Goal: Information Seeking & Learning: Learn about a topic

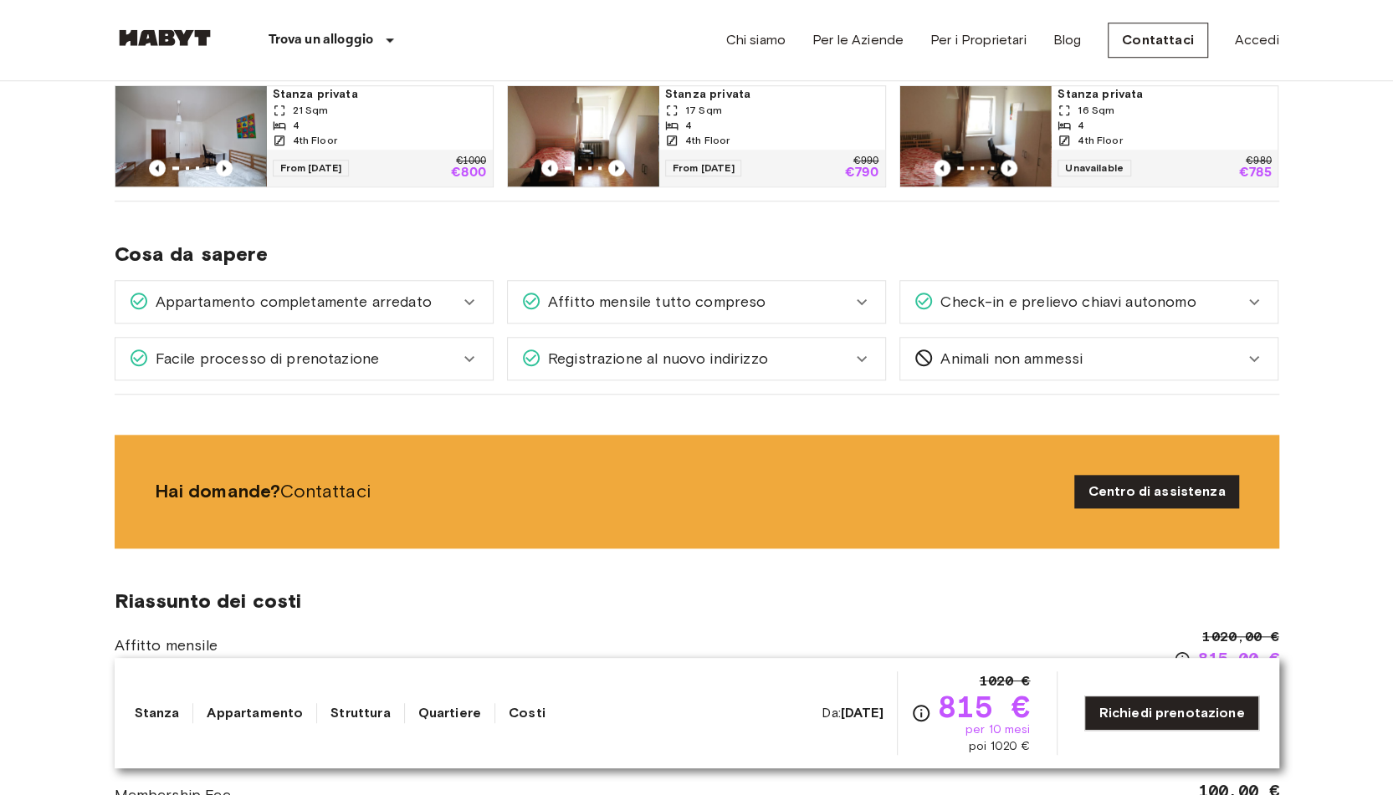
scroll to position [924, 0]
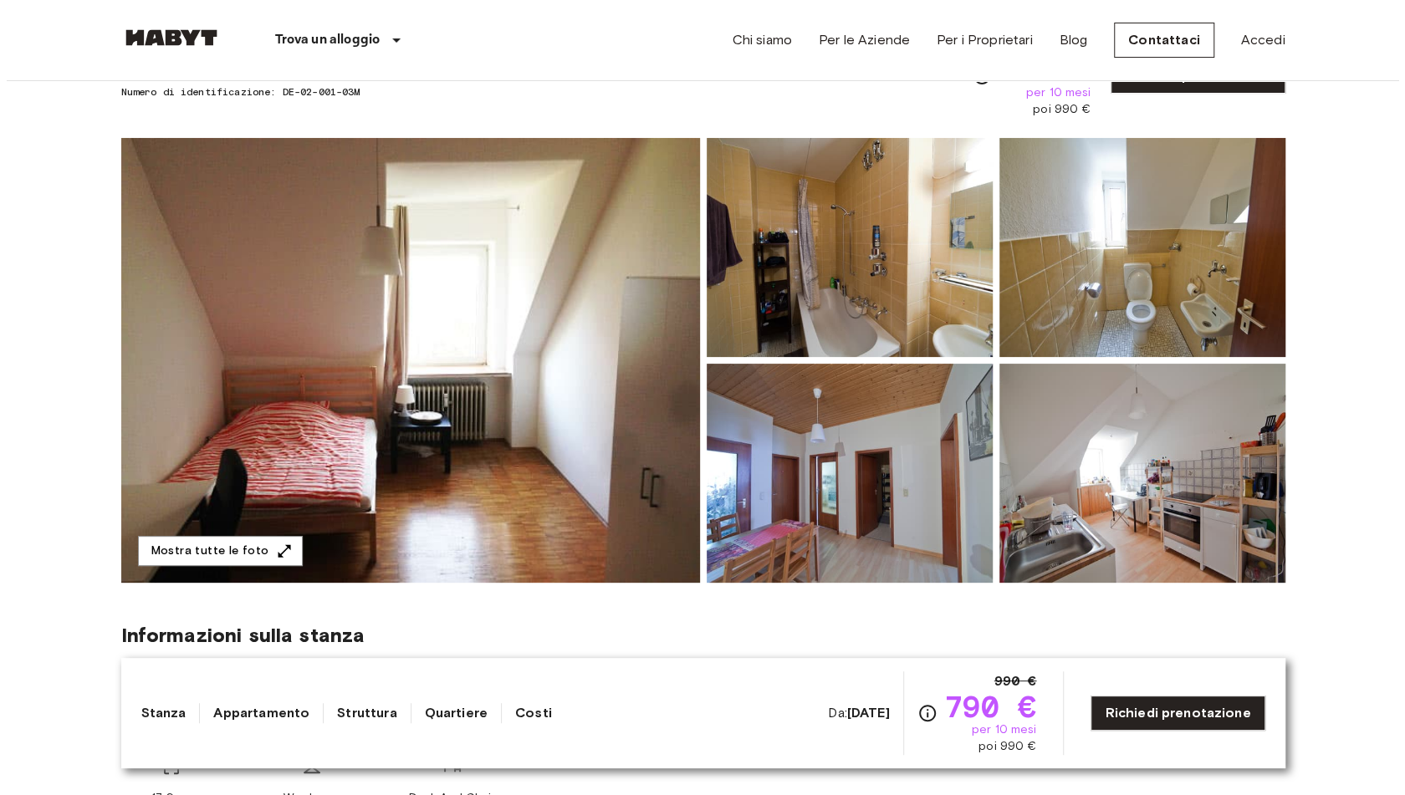
scroll to position [96, 0]
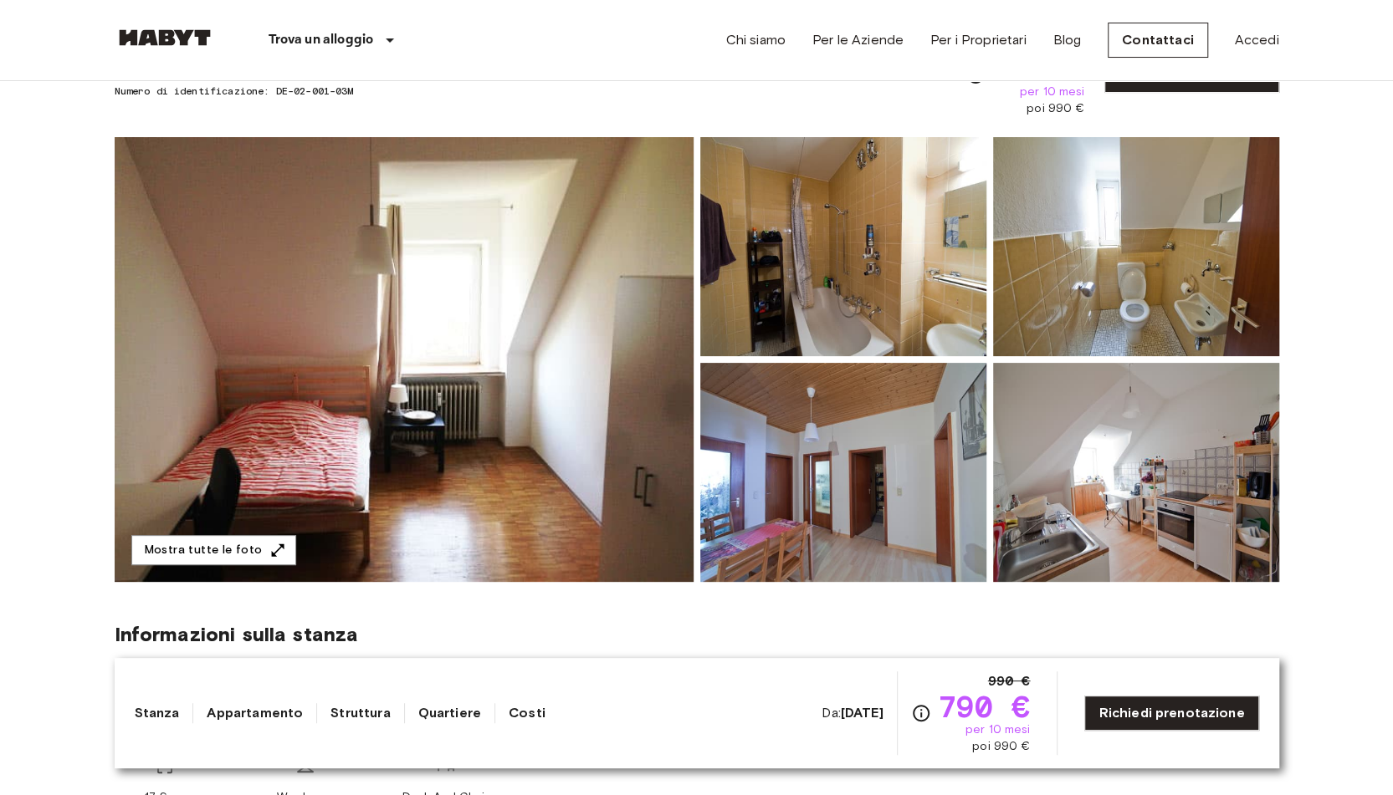
click at [719, 591] on div "Informazioni sulla stanza Our flats fulfil all your daily living requirements. …" at bounding box center [697, 708] width 1164 height 252
click at [610, 471] on img at bounding box center [404, 359] width 579 height 445
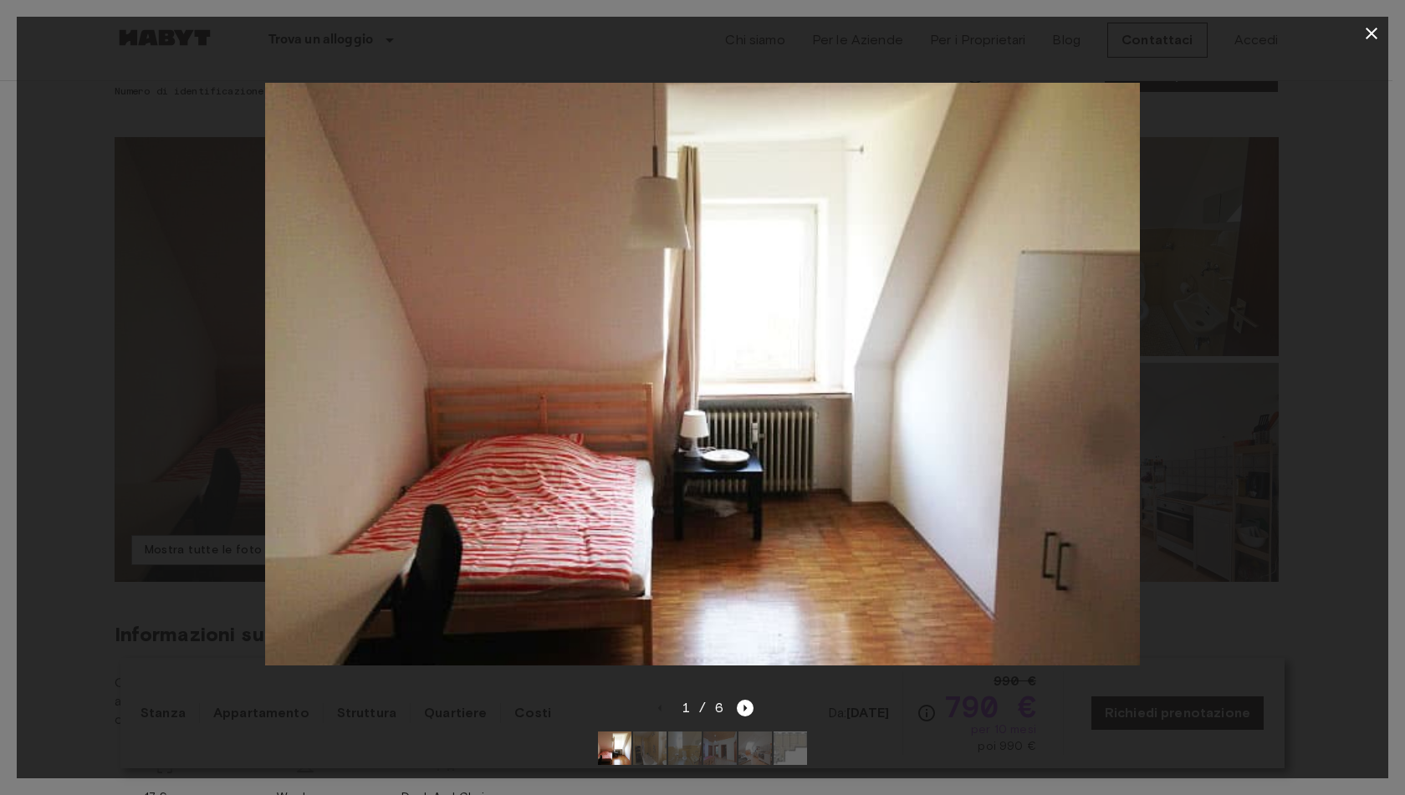
click at [741, 733] on img at bounding box center [755, 748] width 33 height 33
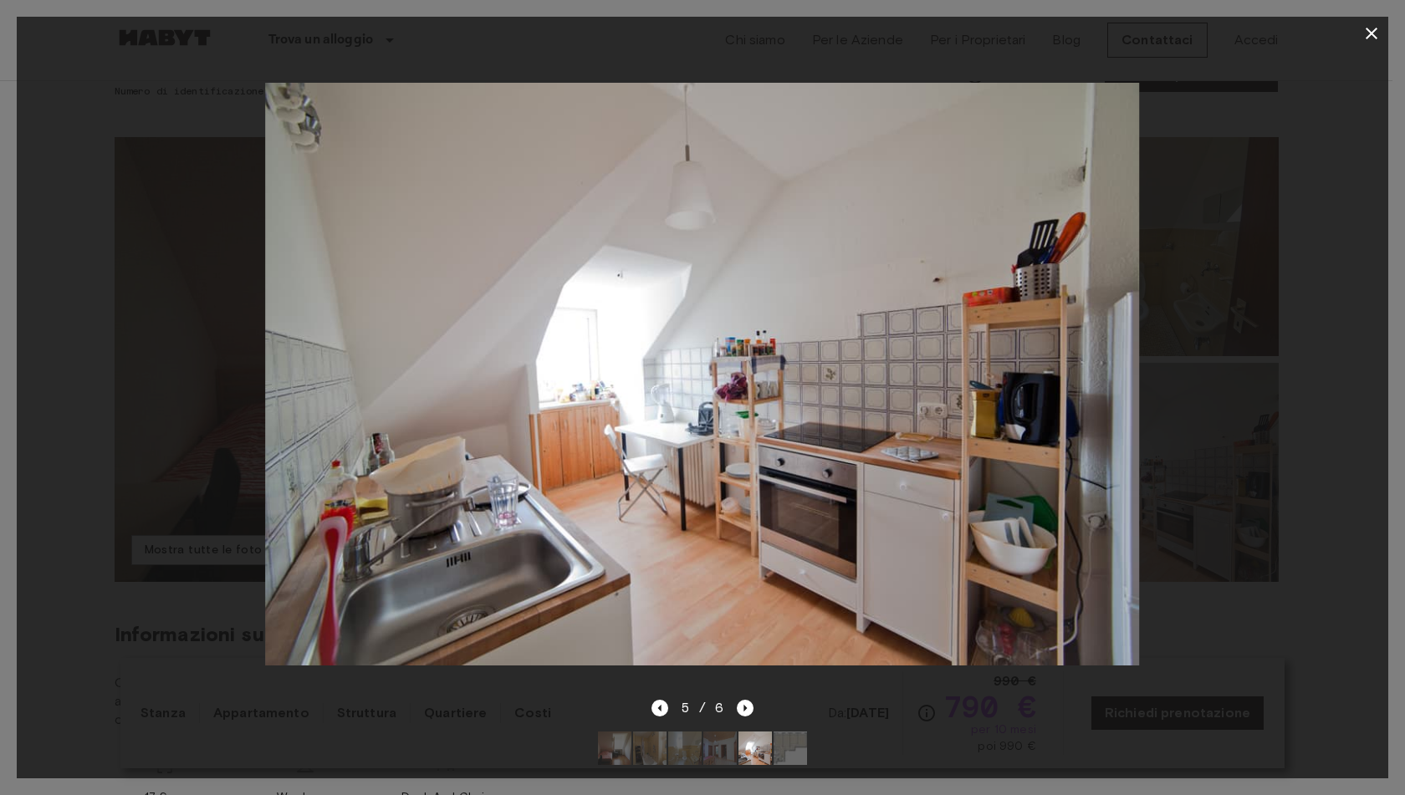
click at [786, 741] on img at bounding box center [790, 748] width 33 height 33
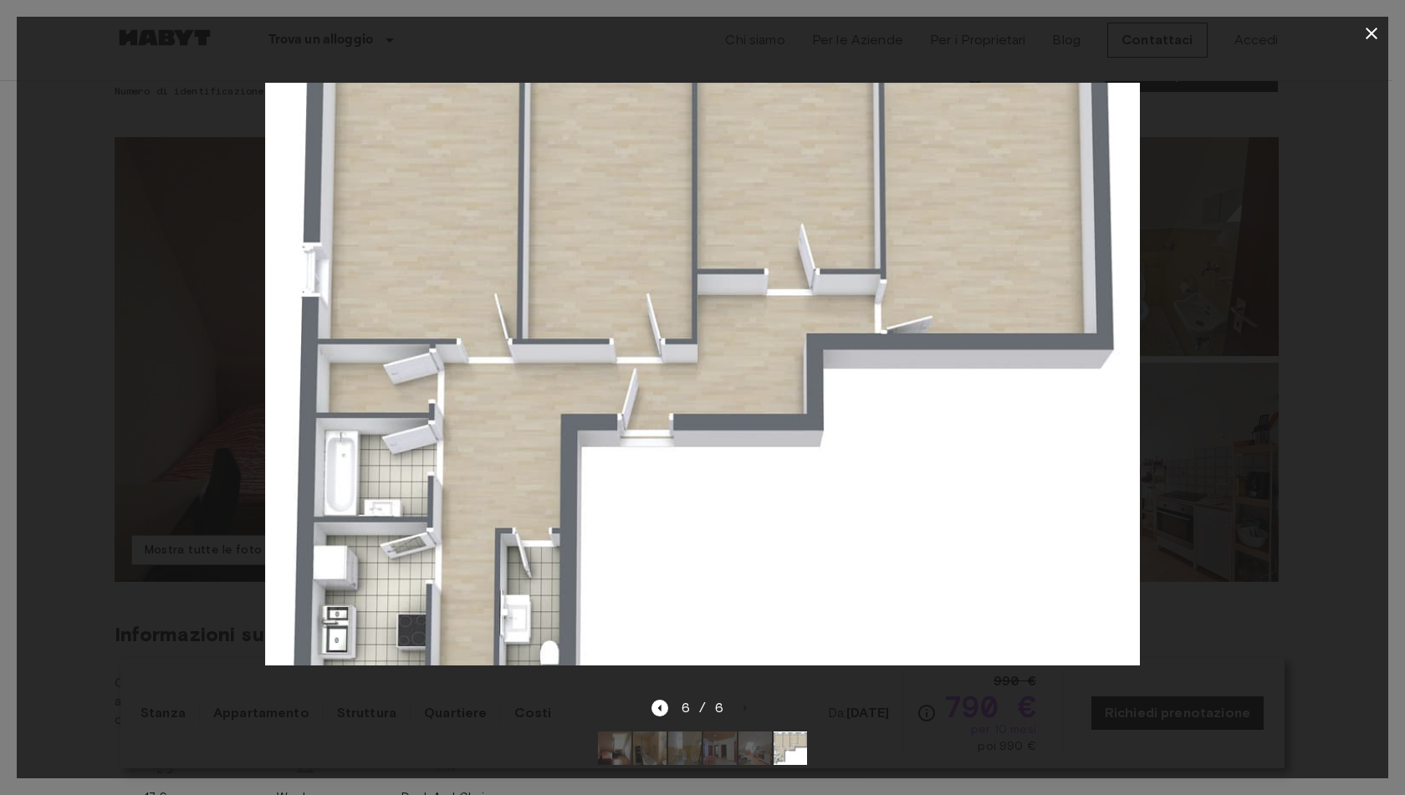
click at [133, 284] on div at bounding box center [703, 374] width 1372 height 648
